Goal: Find specific page/section: Find specific page/section

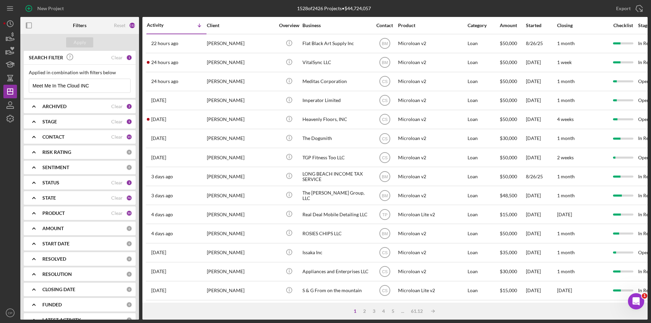
drag, startPoint x: 104, startPoint y: 85, endPoint x: 0, endPoint y: 85, distance: 104.1
click at [0, 85] on div "New Project 1528 of 2426 Projects • $44,724,057 Meet Me In The Cloud INC Export…" at bounding box center [325, 161] width 651 height 323
click at [98, 86] on input "Meet Me In The Cloud INC" at bounding box center [79, 86] width 101 height 14
drag, startPoint x: 94, startPoint y: 86, endPoint x: 6, endPoint y: 86, distance: 88.5
click at [6, 86] on div "New Project 1528 of 2426 Projects • $44,724,057 Meet Me In The Cloud INC Export…" at bounding box center [325, 160] width 644 height 320
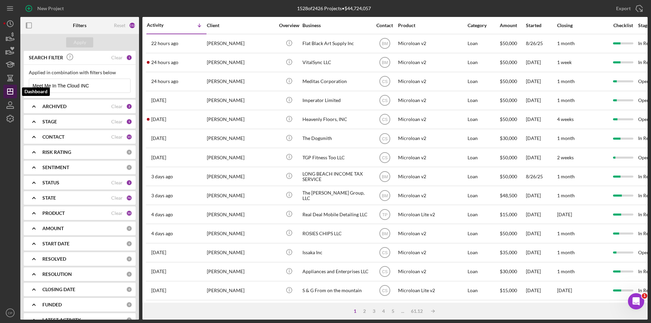
paste input "HoneyQween Lemonade LL"
type input "HoneyQween Lemonade LLC"
click at [72, 43] on button "Apply" at bounding box center [79, 42] width 27 height 10
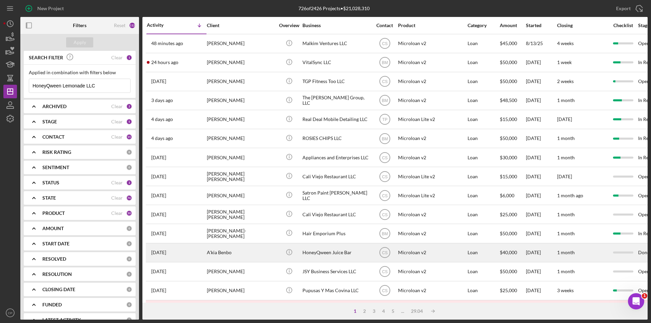
click at [316, 255] on div "HoneyQween Juice Bar" at bounding box center [336, 253] width 68 height 18
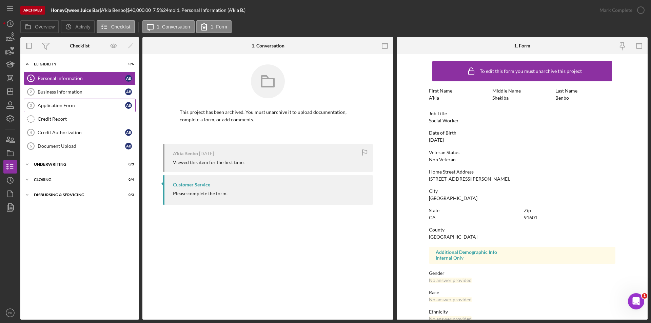
click at [53, 105] on div "Application Form" at bounding box center [81, 105] width 87 height 5
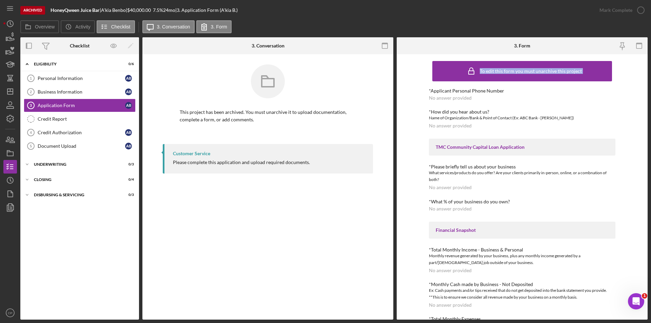
drag, startPoint x: 426, startPoint y: 87, endPoint x: 472, endPoint y: 71, distance: 49.2
click at [472, 71] on div "To edit this form you must unarchive this project *Applicant Personal Phone Num…" at bounding box center [522, 186] width 251 height 265
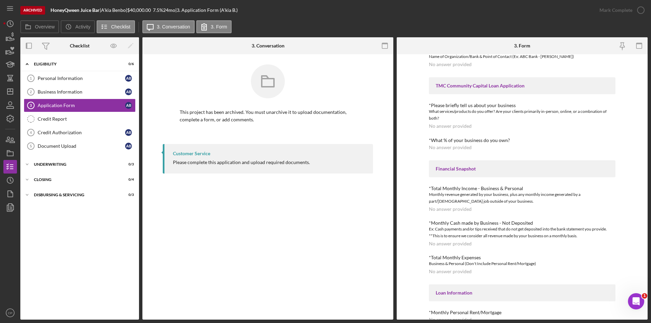
scroll to position [170, 0]
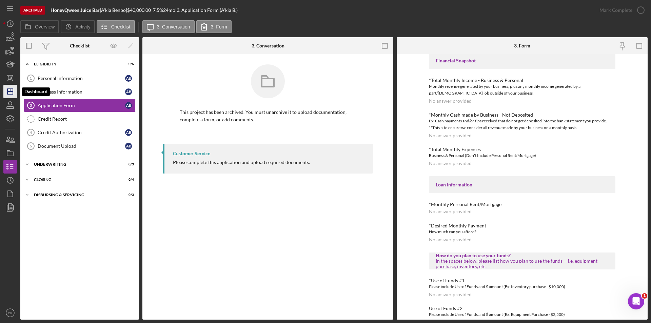
click at [11, 89] on polygon "button" at bounding box center [9, 91] width 5 height 5
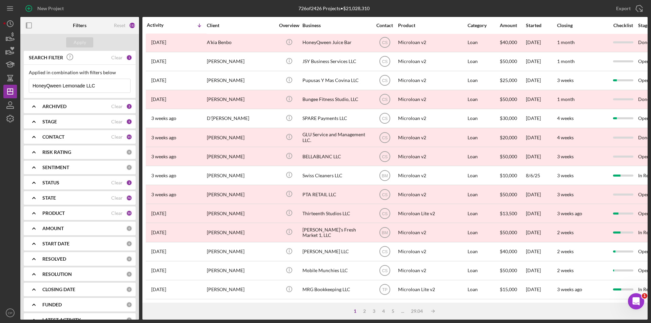
scroll to position [215, 0]
drag, startPoint x: 20, startPoint y: 89, endPoint x: 0, endPoint y: 90, distance: 20.4
click at [0, 90] on div "New Project 726 of 2426 Projects • $21,028,310 HoneyQween Lemonade LLC Export I…" at bounding box center [325, 161] width 651 height 323
paste input "Blue Sky Commercial"
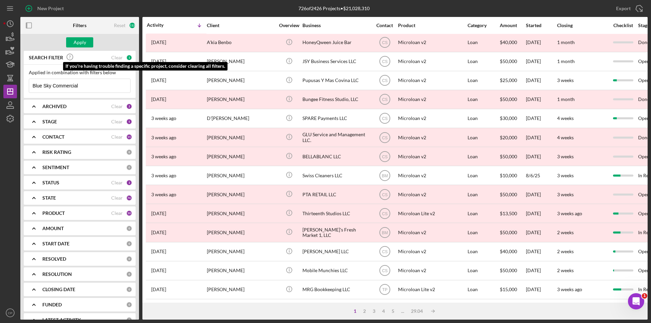
type input "Blue Sky Commercial"
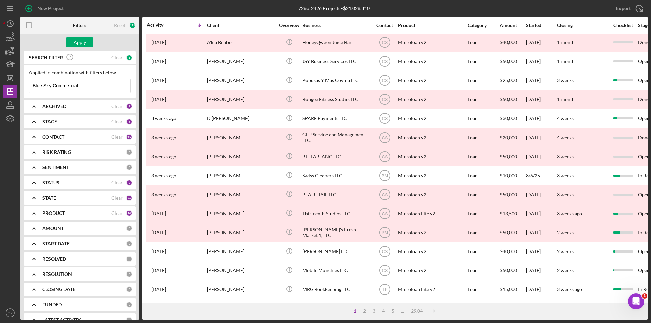
click at [78, 48] on div "Apply" at bounding box center [79, 42] width 119 height 17
click at [79, 47] on div "Apply" at bounding box center [80, 42] width 13 height 10
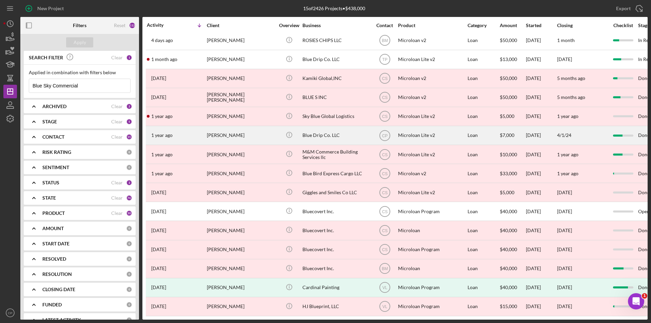
scroll to position [8, 0]
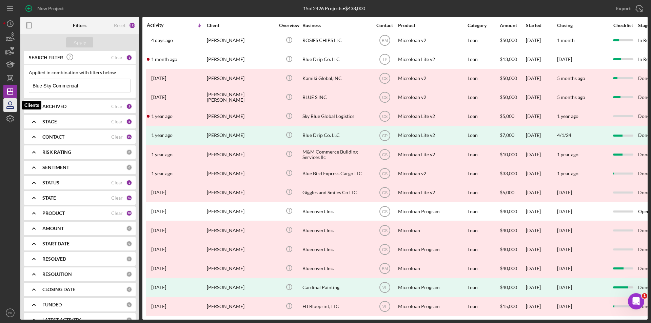
click at [9, 106] on icon "button" at bounding box center [10, 107] width 7 height 2
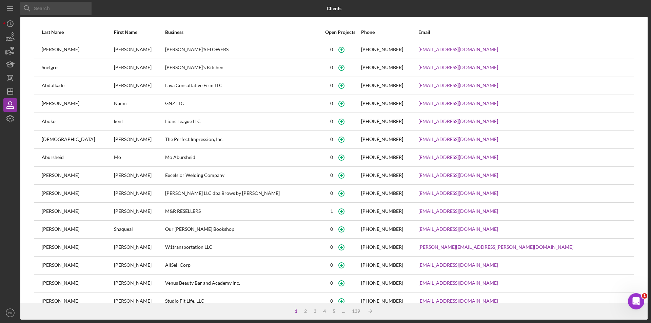
click at [69, 9] on input at bounding box center [55, 9] width 71 height 14
paste input "[PERSON_NAME] [PERSON_NAME]"
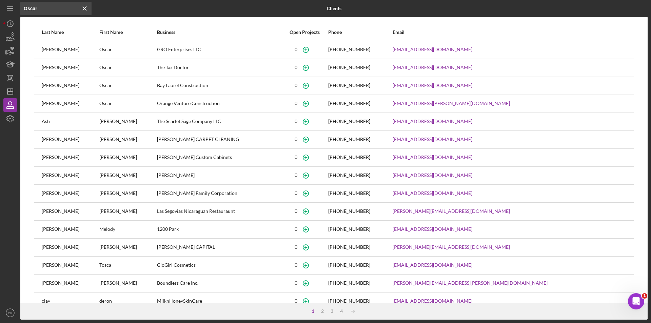
paste input "[PERSON_NAME] [PERSON_NAME]"
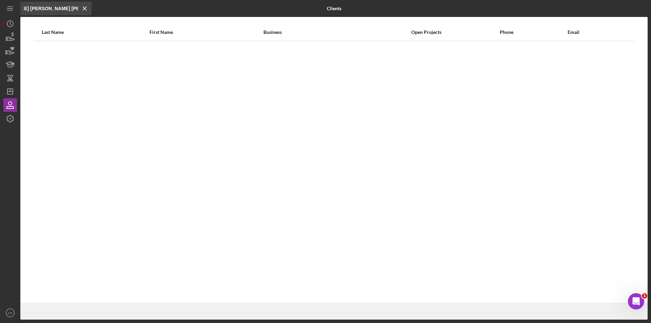
drag, startPoint x: 62, startPoint y: 8, endPoint x: 34, endPoint y: 12, distance: 28.7
click at [34, 12] on input "[PERSON_NAME] [PERSON_NAME] [PERSON_NAME]" at bounding box center [55, 9] width 71 height 14
type input "[PERSON_NAME] [PERSON_NAME] JosaelAlvarez"
